Goal: Task Accomplishment & Management: Use online tool/utility

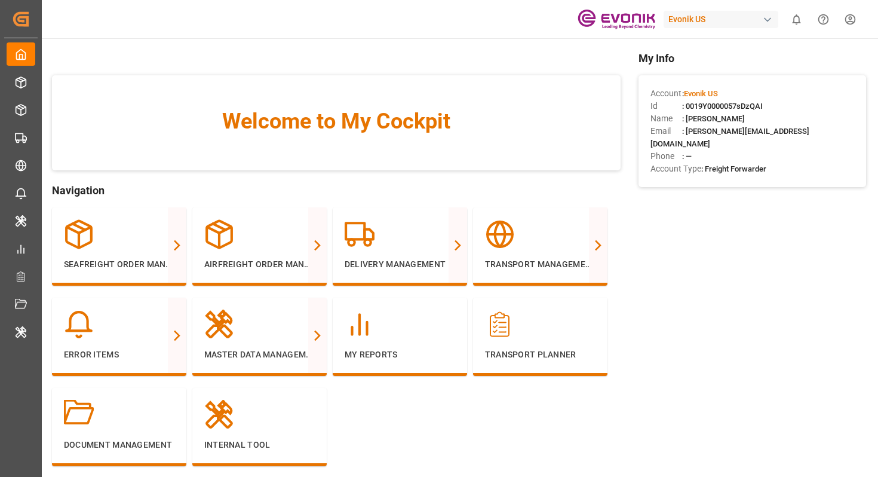
click at [685, 14] on div "Evonik US" at bounding box center [721, 19] width 115 height 17
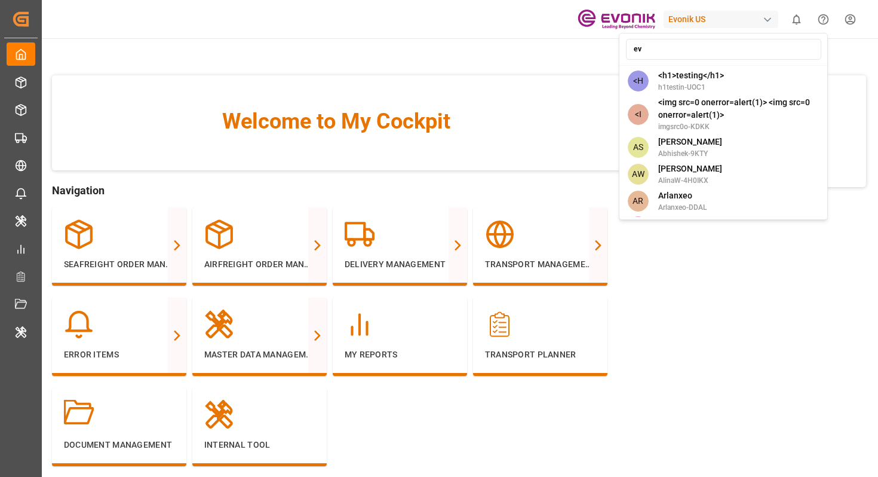
type input "evo"
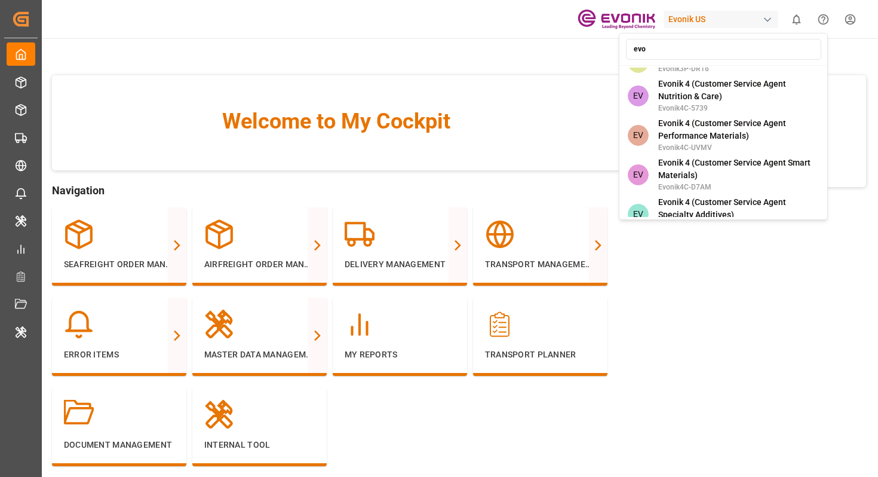
scroll to position [532, 0]
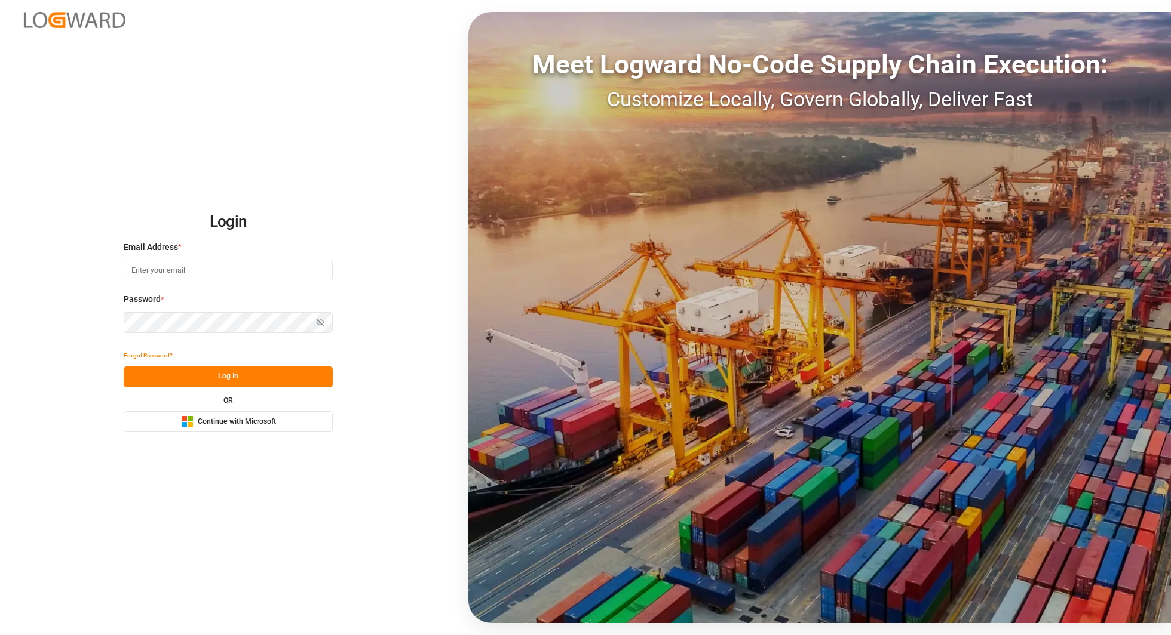
click at [237, 420] on span "Continue with Microsoft" at bounding box center [237, 422] width 78 height 11
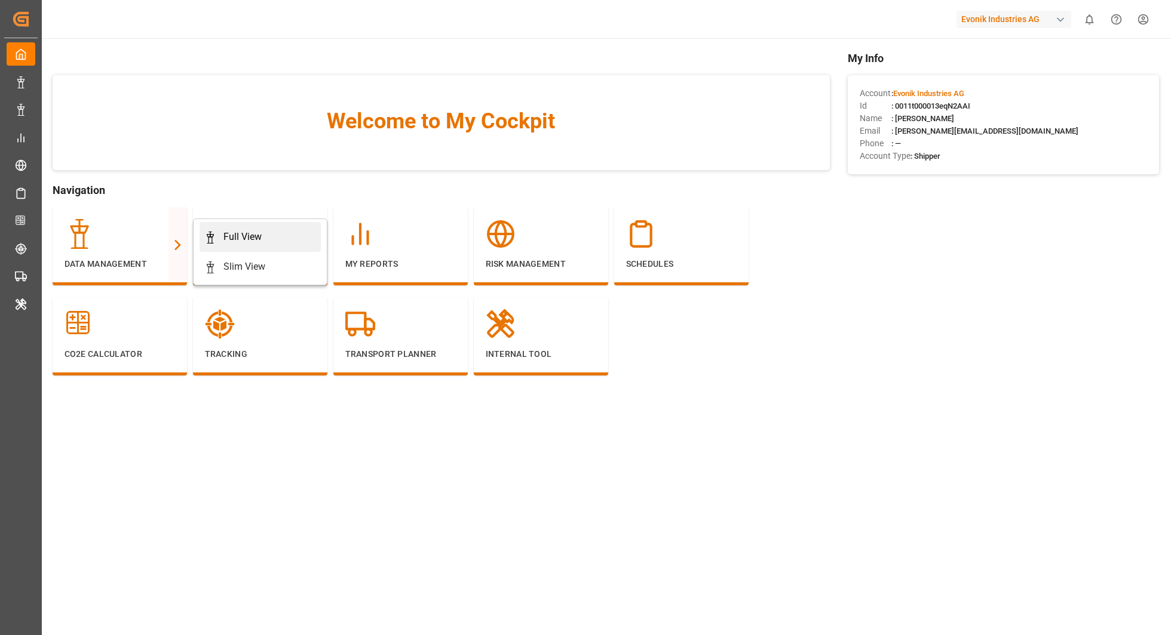
click at [241, 228] on link "Full View" at bounding box center [259, 237] width 121 height 30
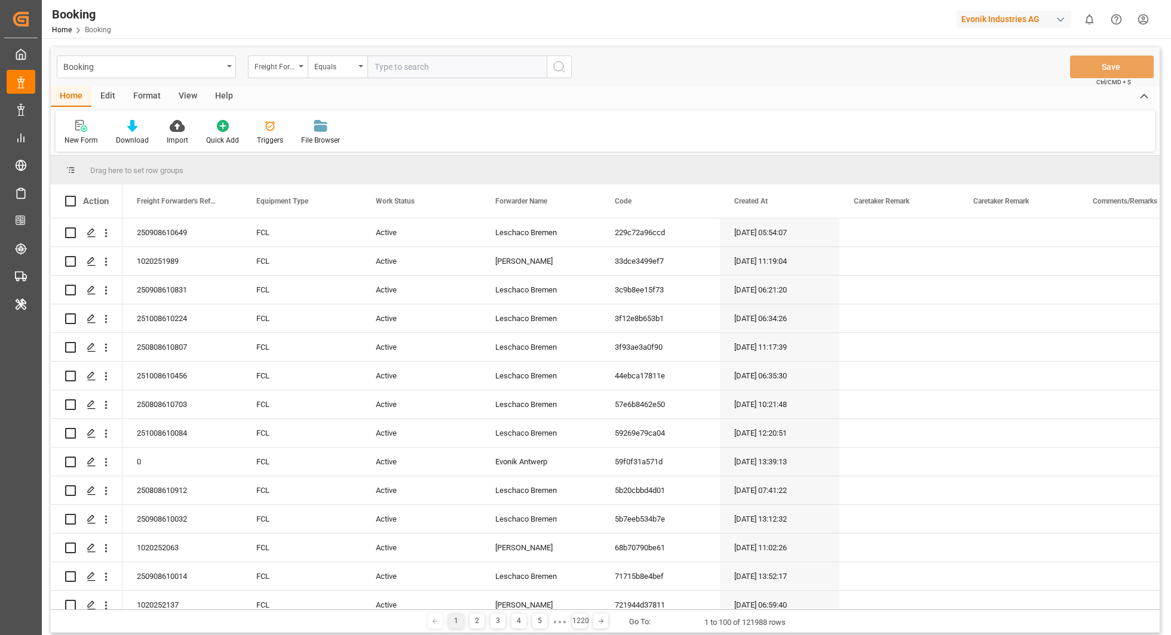
click at [106, 97] on div "Edit" at bounding box center [107, 97] width 33 height 20
click at [367, 142] on div "Schema Edit" at bounding box center [371, 140] width 41 height 11
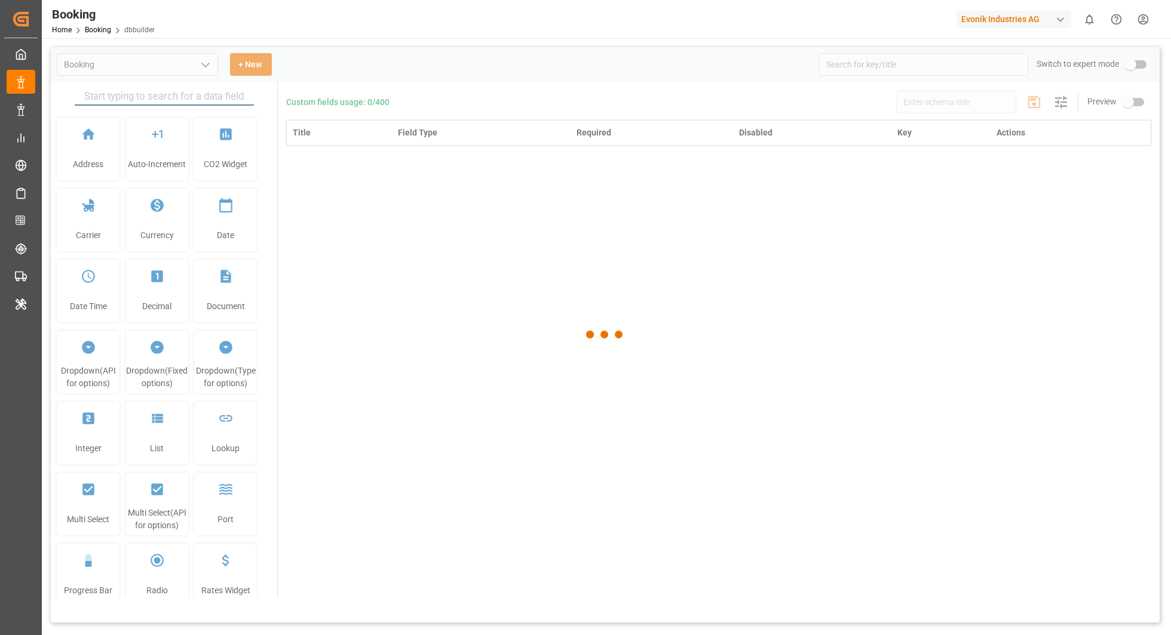
type input "Booking"
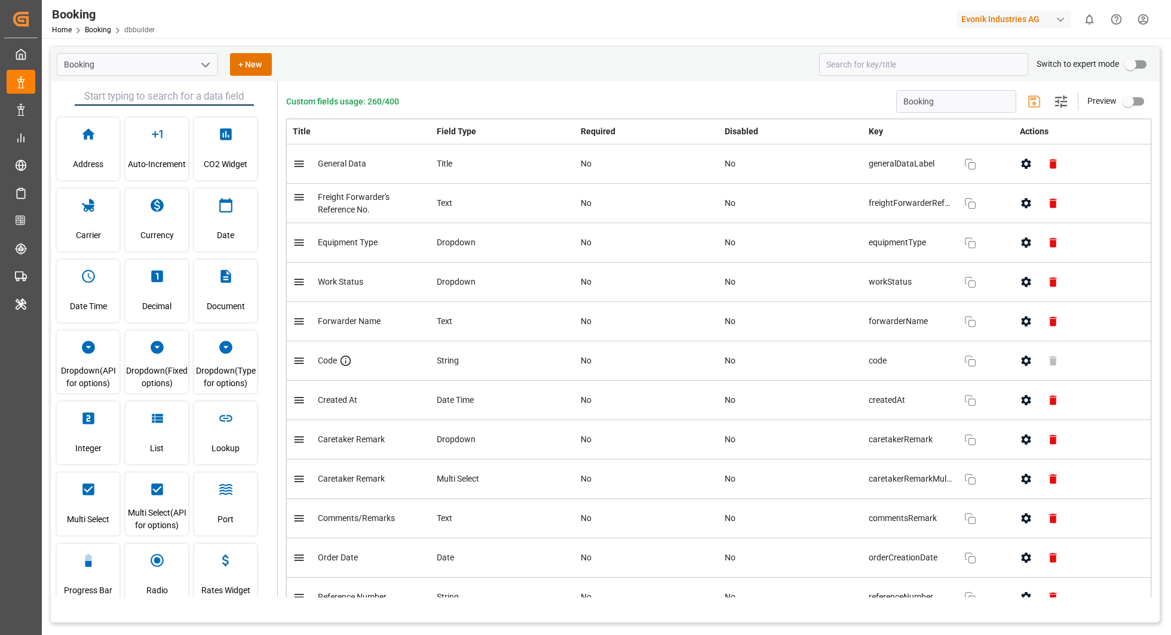
click at [1137, 65] on input "primary checkbox" at bounding box center [1130, 64] width 68 height 23
checkbox input "true"
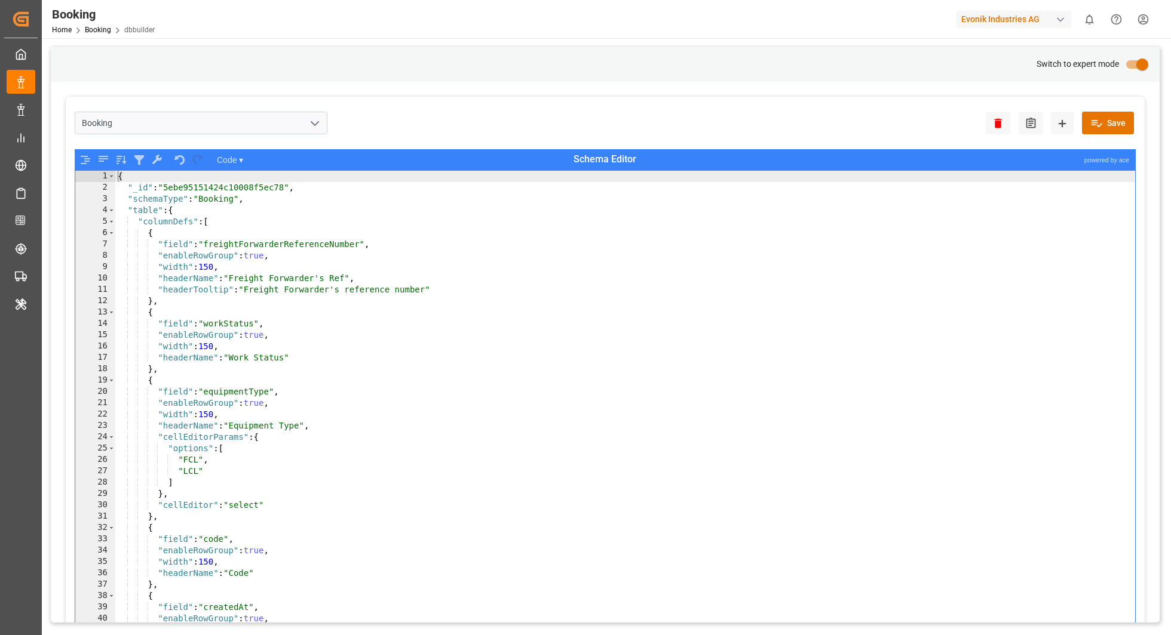
click at [580, 380] on div "{ "_id" : "5ebe95151424c10008f5ec78" , "schemaType" : "Booking" , "table" : { "…" at bounding box center [625, 423] width 1020 height 504
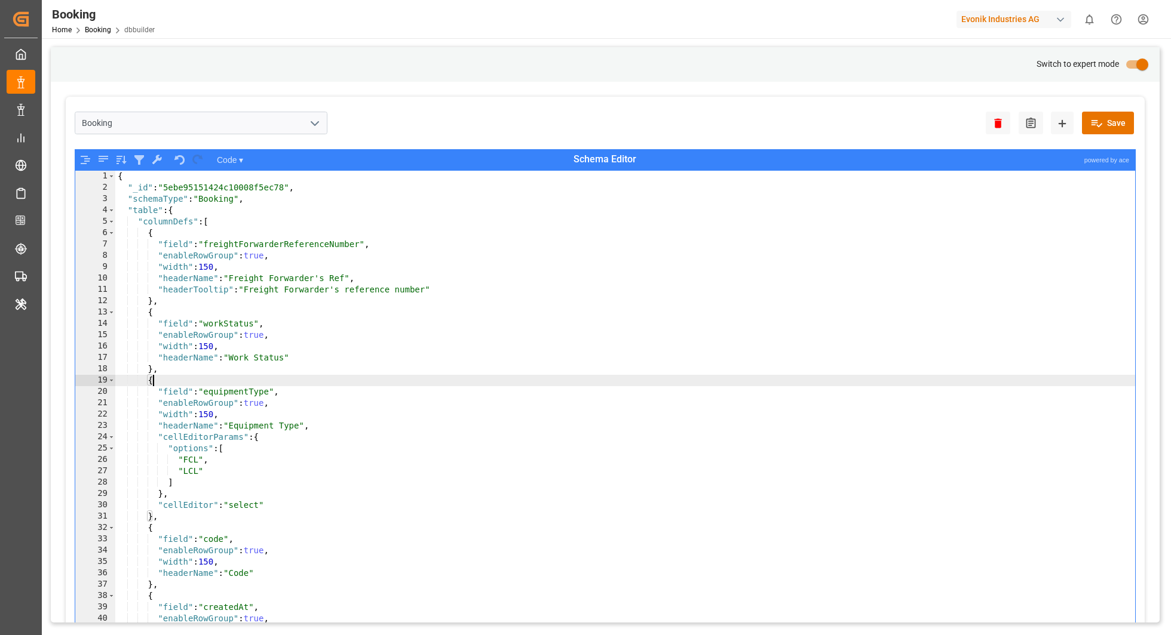
type textarea ""withRates": false }"
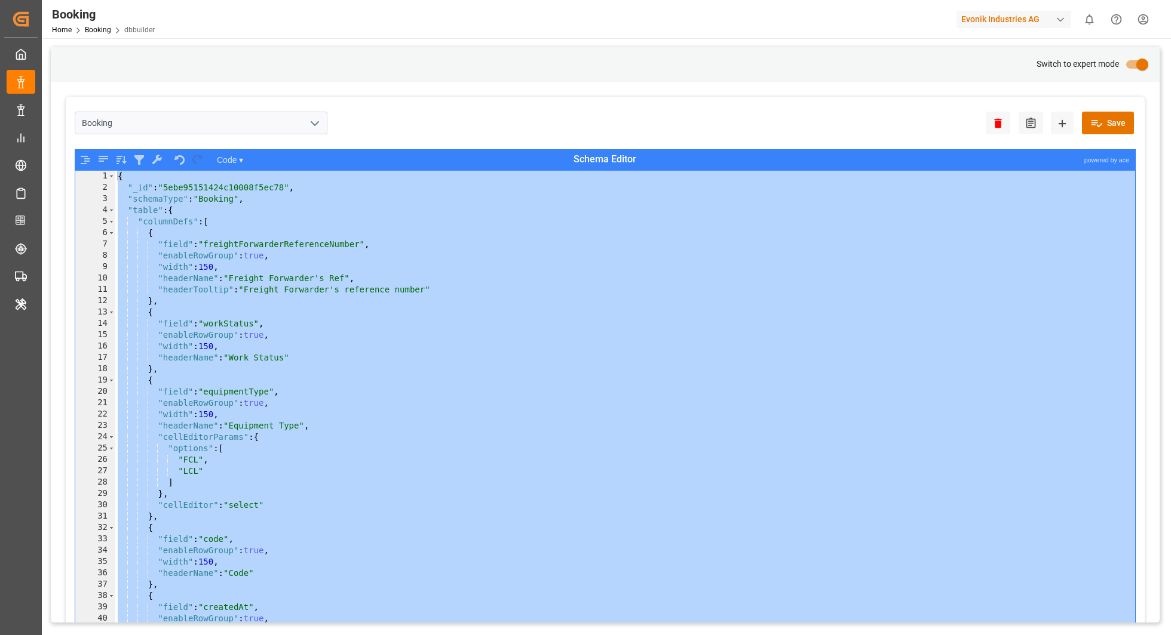
click at [1134, 66] on input "primary checkbox" at bounding box center [1142, 64] width 68 height 23
checkbox input "false"
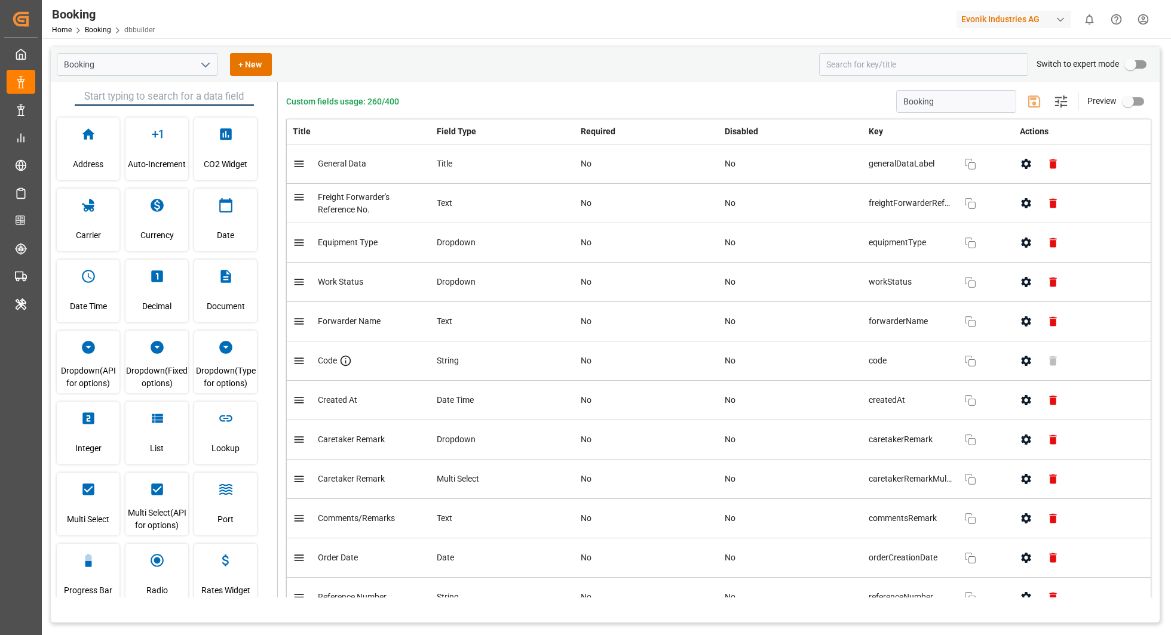
scroll to position [2294, 0]
